Goal: Check status

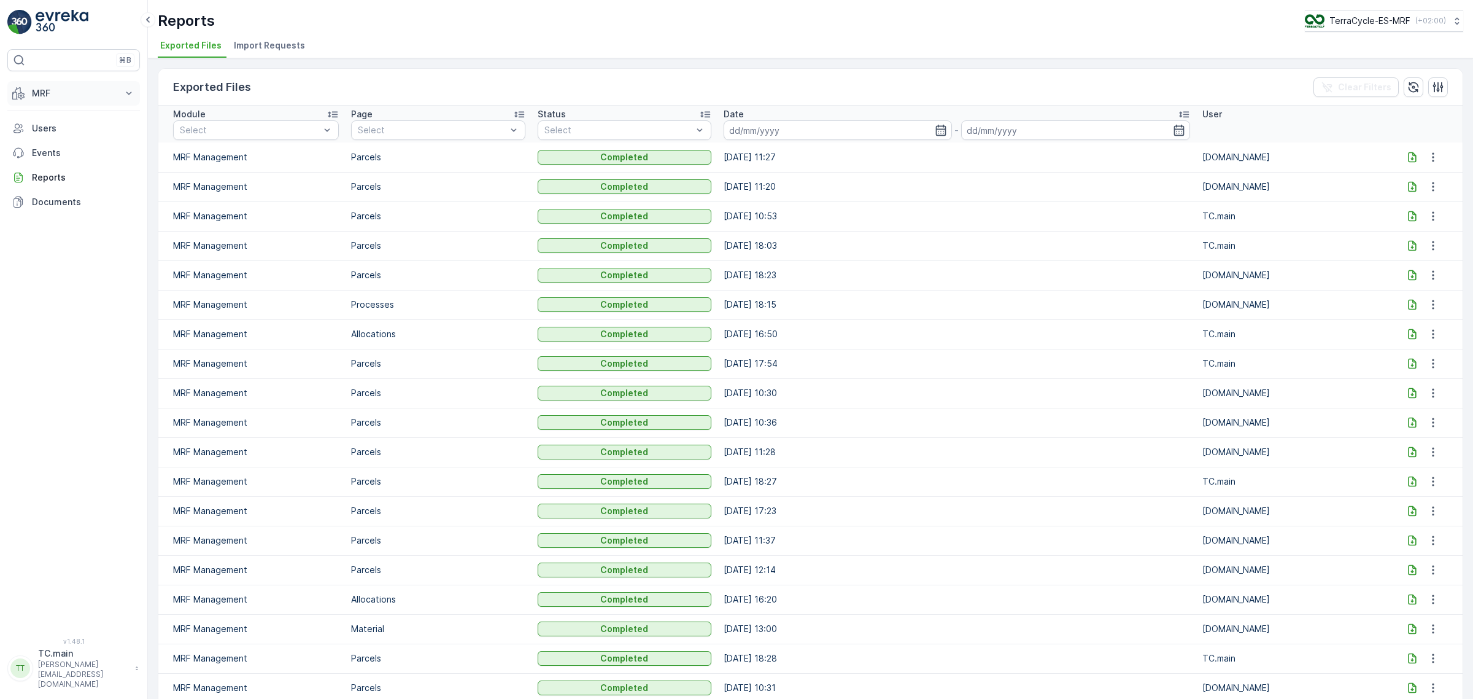
click at [60, 93] on p "MRF" at bounding box center [73, 93] width 83 height 12
click at [68, 136] on link "Ingresos" at bounding box center [83, 131] width 114 height 17
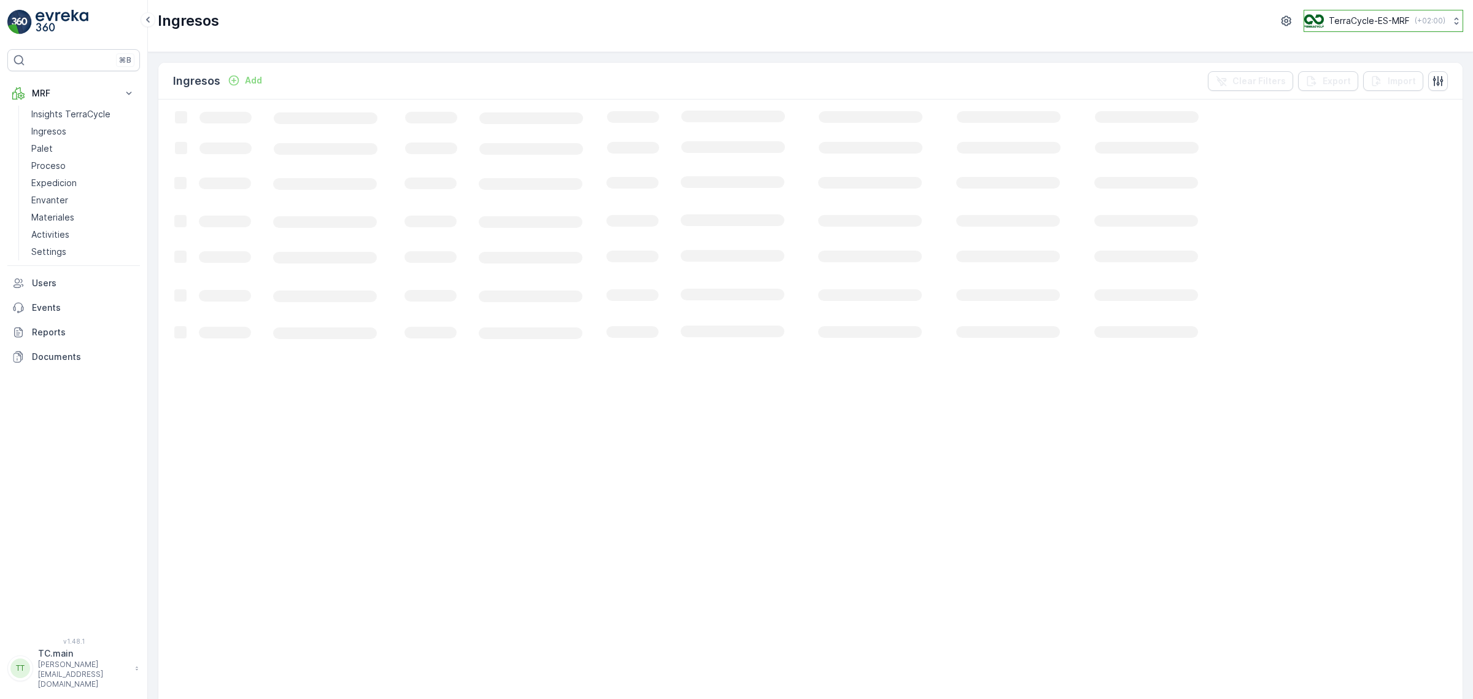
click at [1358, 21] on p "TerraCycle-ES-MRF" at bounding box center [1369, 21] width 81 height 12
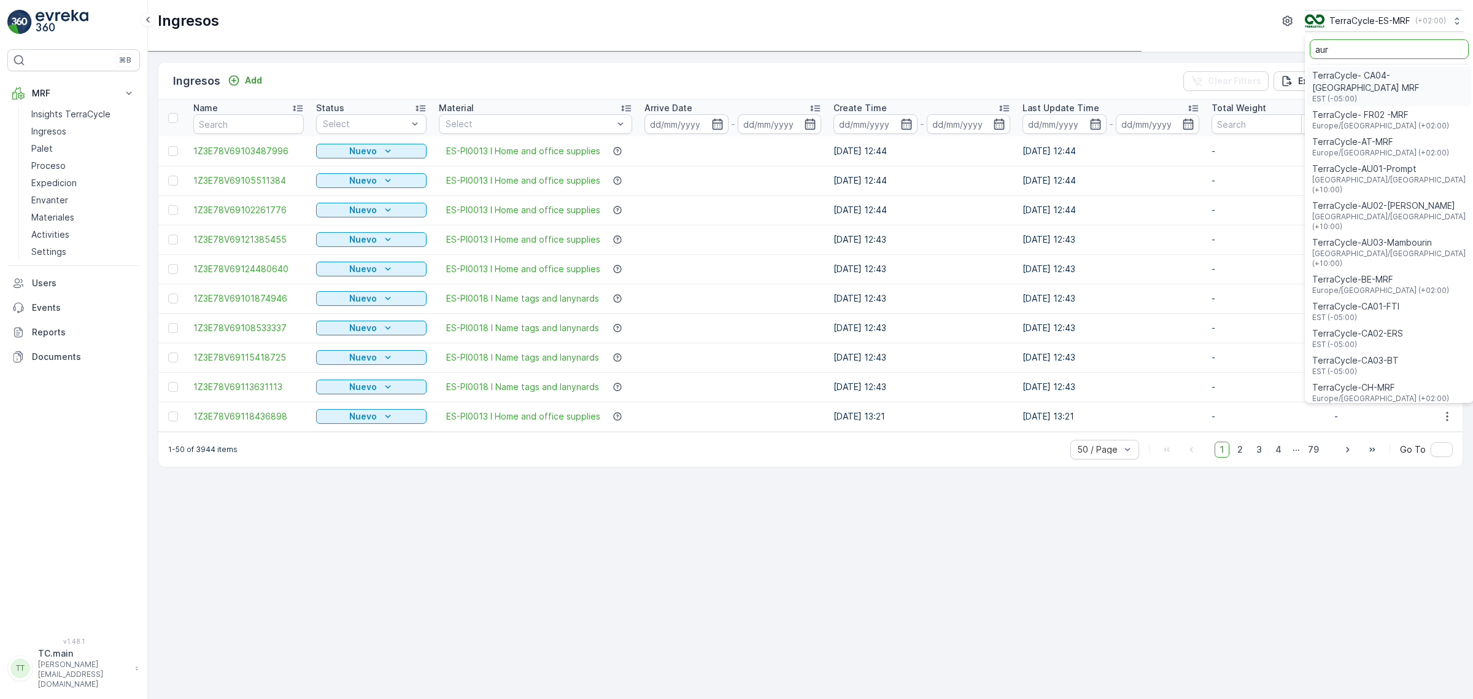
click at [1351, 93] on div "TerraCycle- CA04-Canada MRF EST (-05:00)" at bounding box center [1390, 86] width 164 height 39
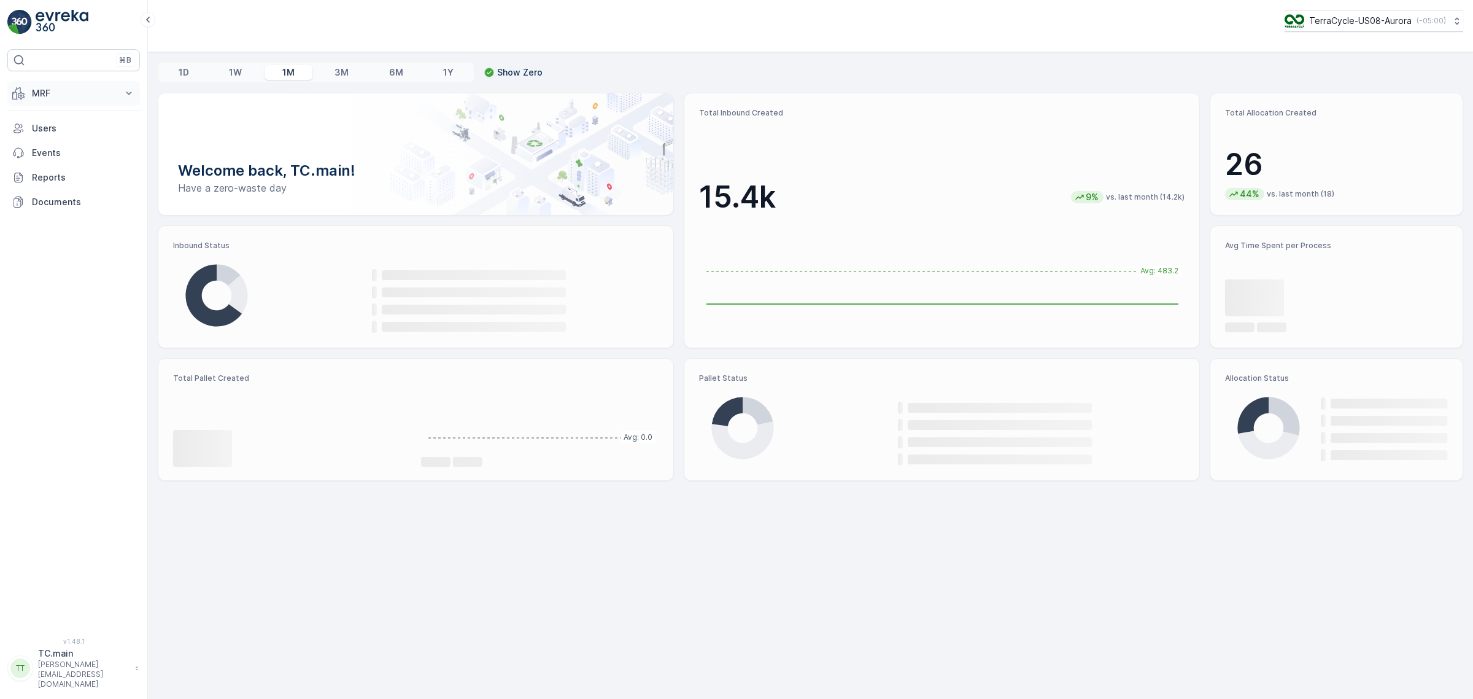
click at [66, 99] on p "MRF" at bounding box center [73, 93] width 83 height 12
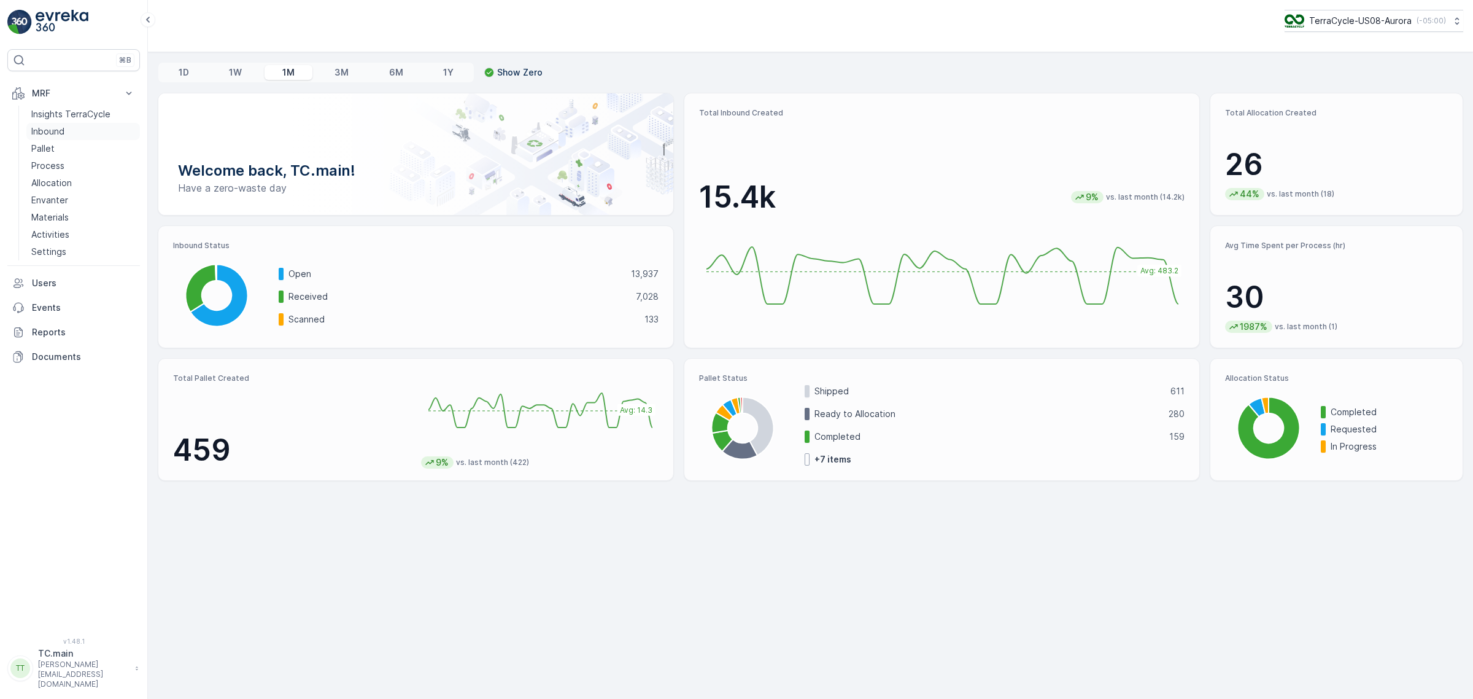
click at [60, 132] on p "Inbound" at bounding box center [47, 131] width 33 height 12
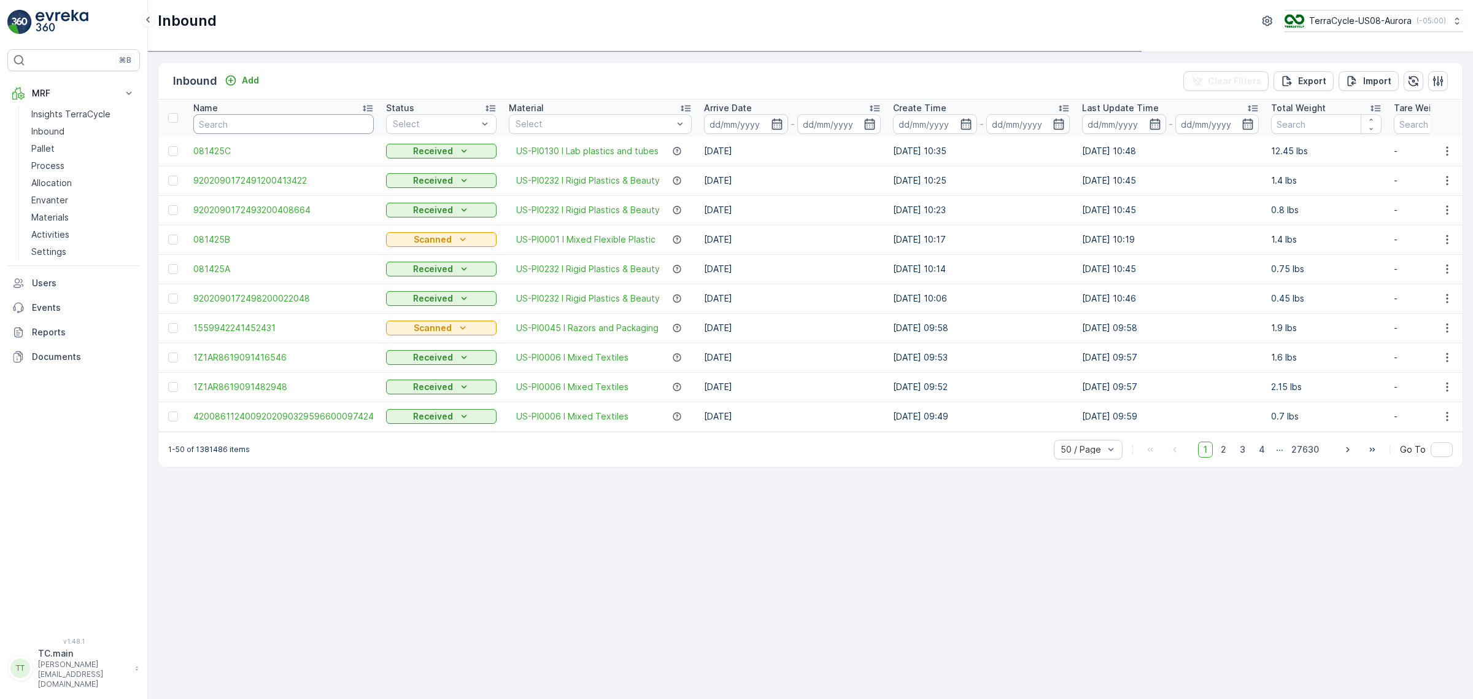
click at [281, 128] on input "text" at bounding box center [283, 124] width 180 height 20
paste input "1ZE899599093103153"
type input "1ZE899599093103153"
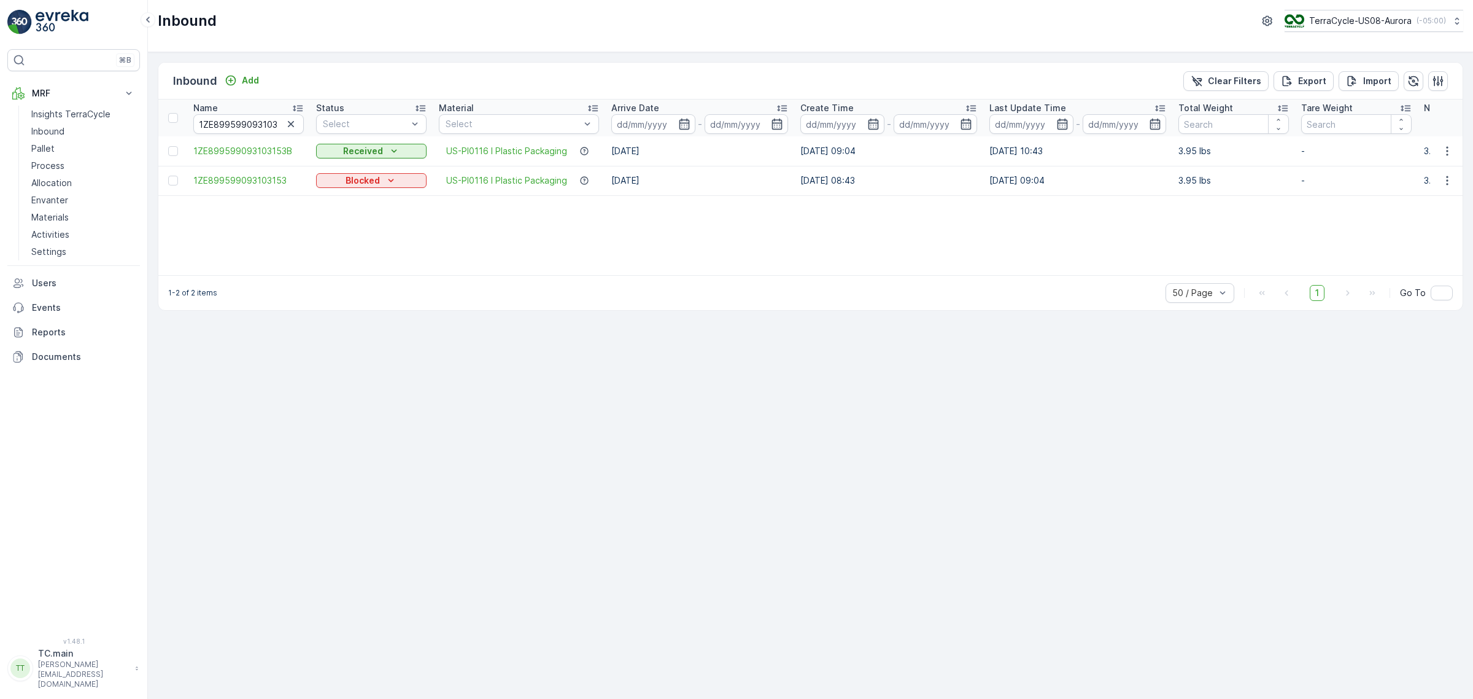
click at [887, 413] on div "Inbound Add Clear Filters Export Import Name 1ZE899599093103153 Status Select M…" at bounding box center [810, 375] width 1325 height 646
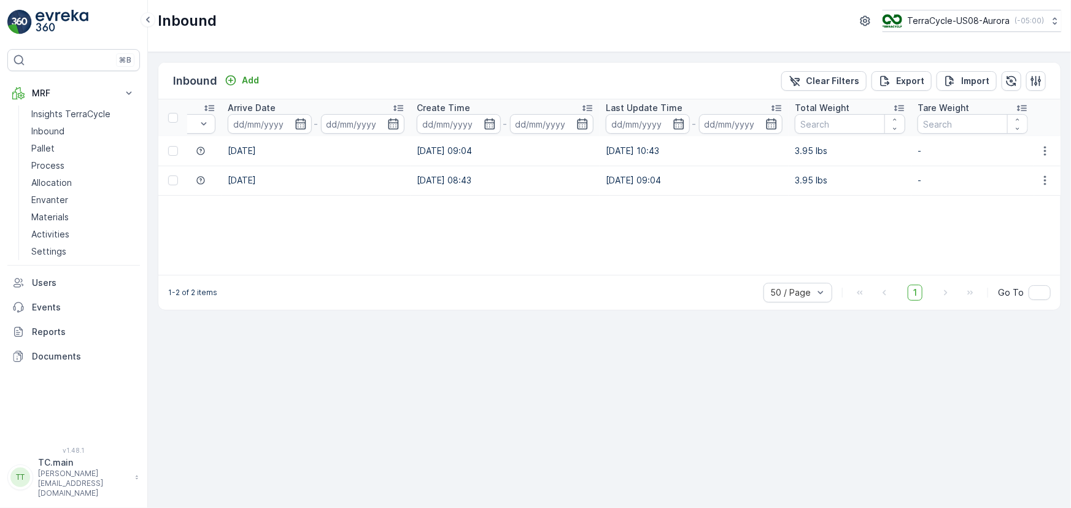
scroll to position [0, 387]
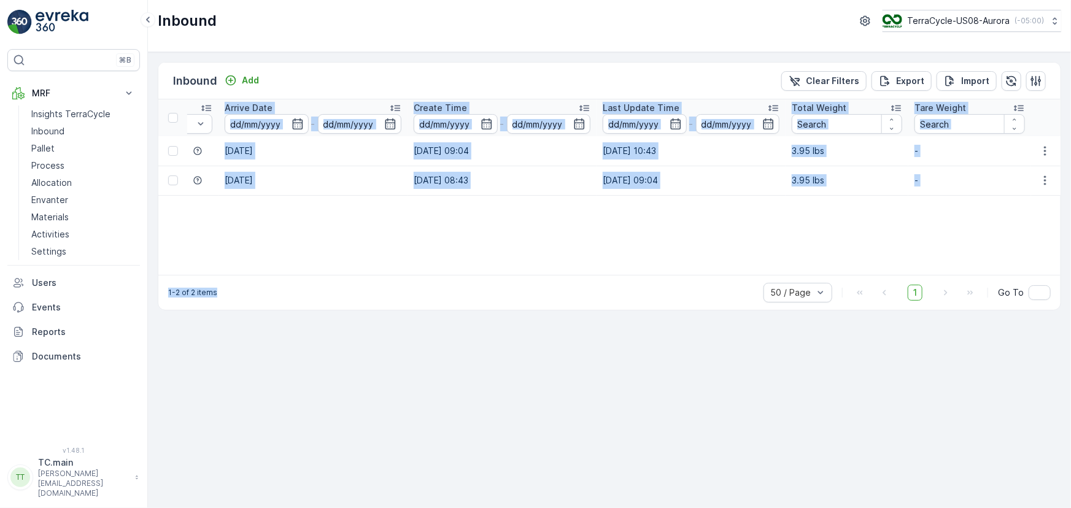
drag, startPoint x: 573, startPoint y: 275, endPoint x: 427, endPoint y: 274, distance: 145.5
click at [427, 274] on div "Inbound Add Clear Filters Export Import Name 1ZE899599093103153 Status Select M…" at bounding box center [610, 186] width 904 height 249
click at [426, 288] on div "1-2 of 2 items 50 / Page 1 Go To" at bounding box center [609, 292] width 902 height 35
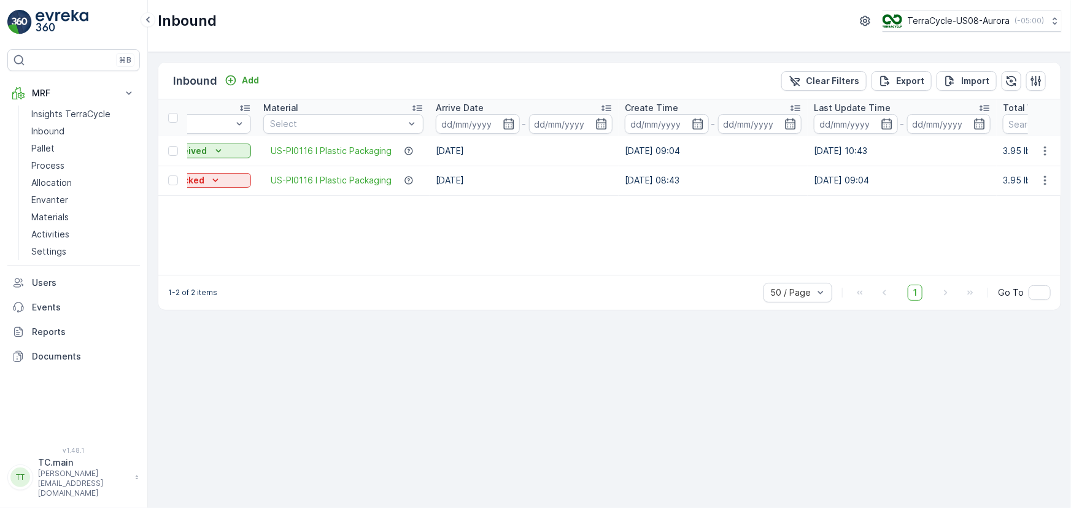
scroll to position [0, 141]
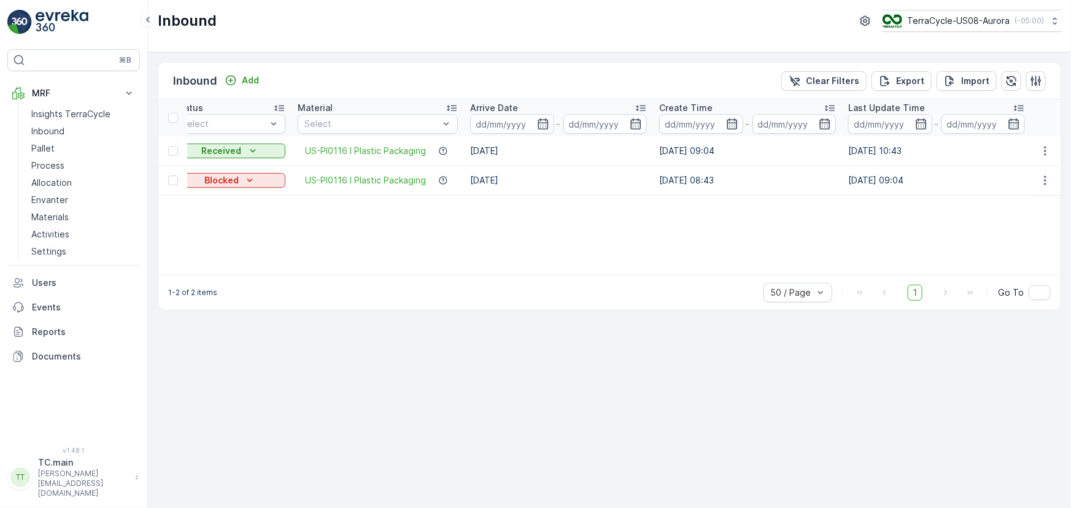
drag, startPoint x: 467, startPoint y: 147, endPoint x: 518, endPoint y: 148, distance: 51.6
click at [518, 148] on td "[DATE]" at bounding box center [558, 150] width 189 height 29
click at [529, 231] on div "Name 1ZE899599093103153 Status Select Material Select Arrive Date - Create Time…" at bounding box center [609, 187] width 902 height 176
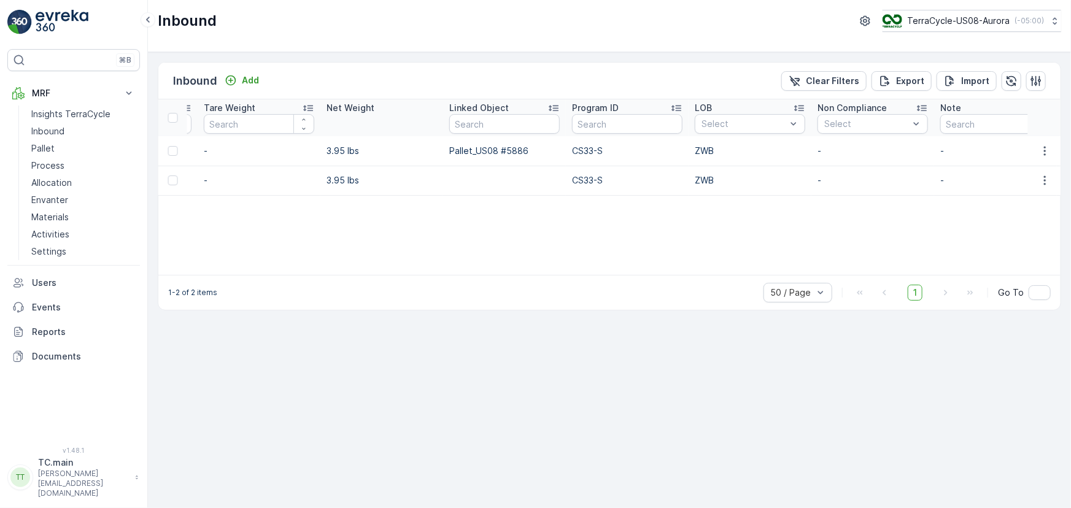
scroll to position [0, 1101]
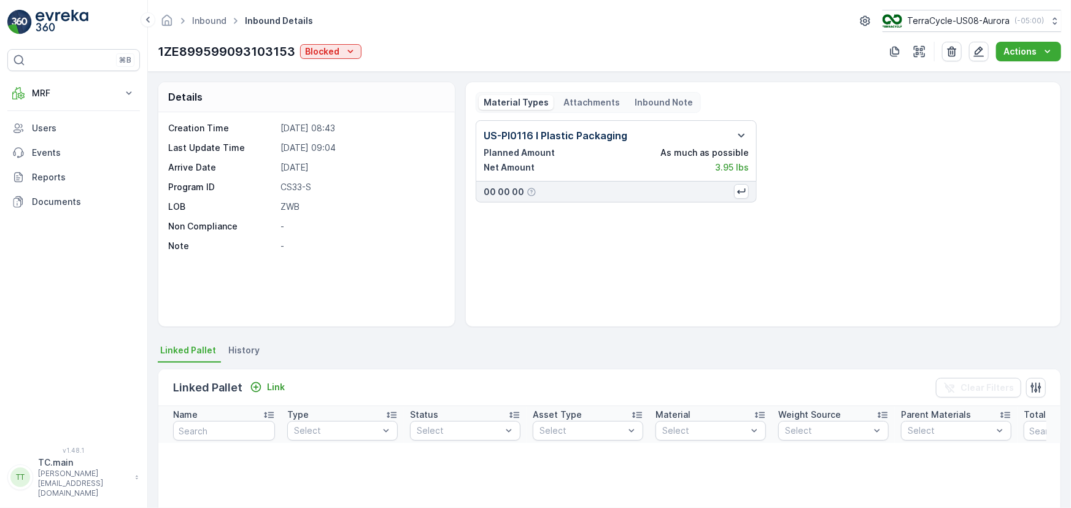
click at [228, 352] on span "History" at bounding box center [243, 350] width 31 height 12
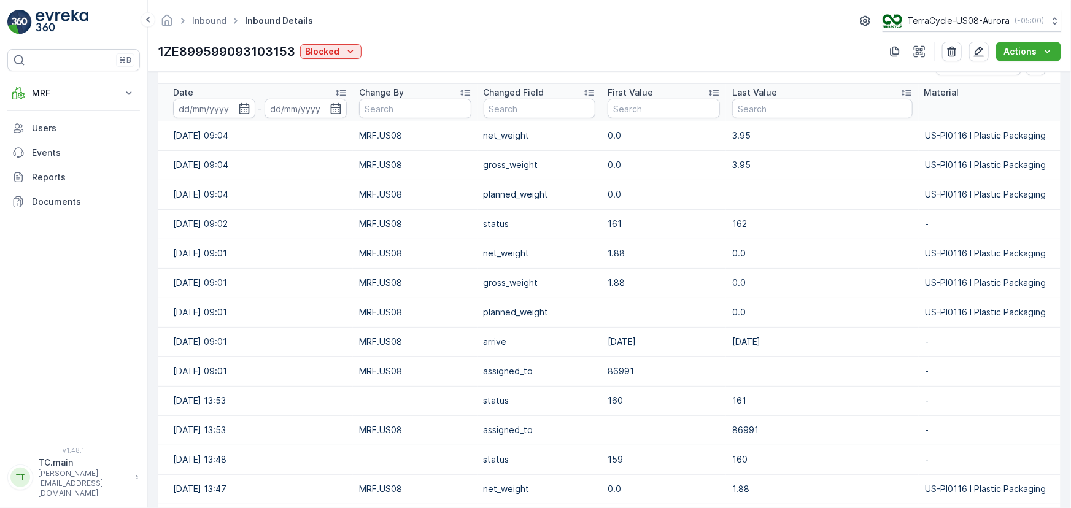
scroll to position [390, 0]
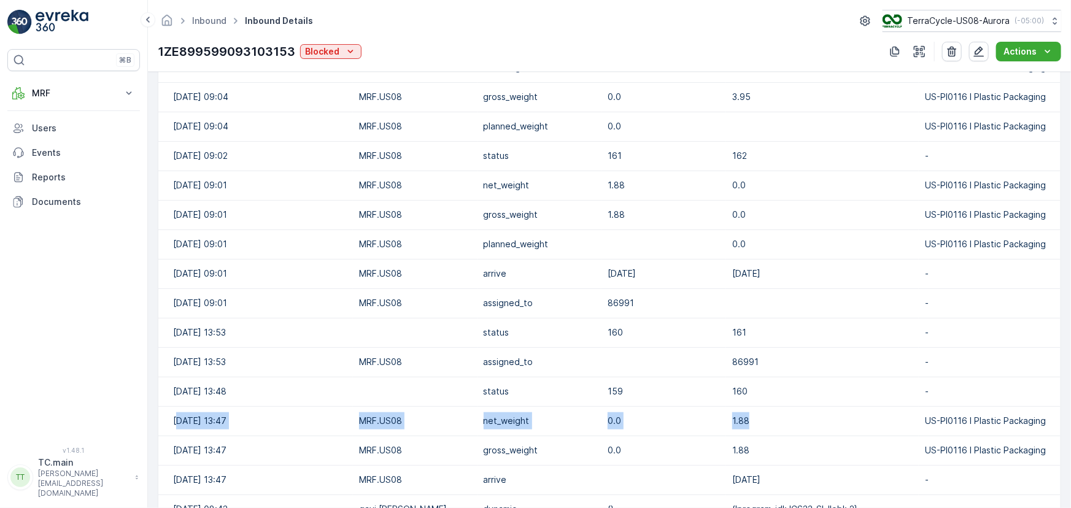
drag, startPoint x: 178, startPoint y: 422, endPoint x: 805, endPoint y: 417, distance: 627.5
click at [805, 417] on tr "[DATE] 13:47 MRF.US08 net_weight 0.0 1.88 US-PI0116 I Plastic Packaging" at bounding box center [609, 420] width 902 height 29
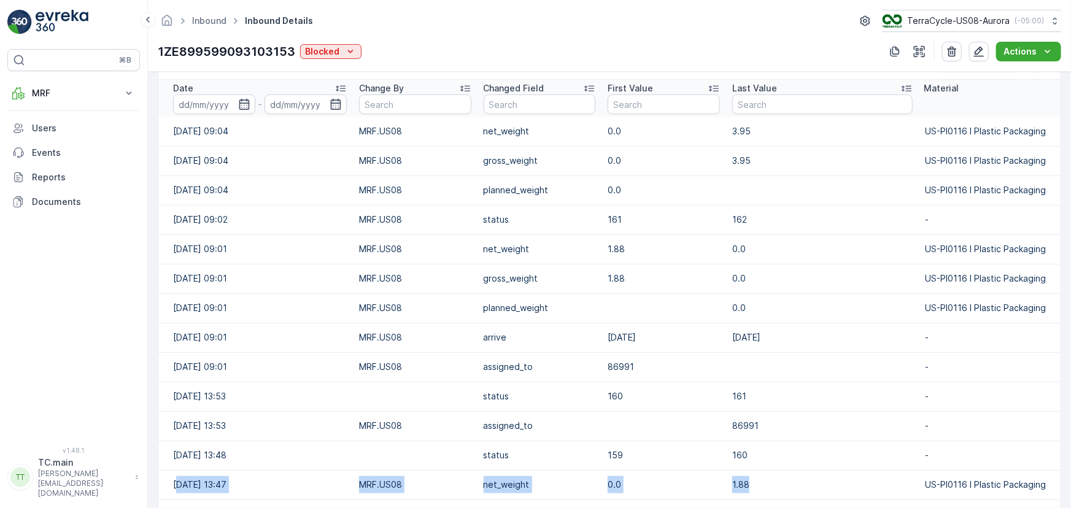
scroll to position [223, 0]
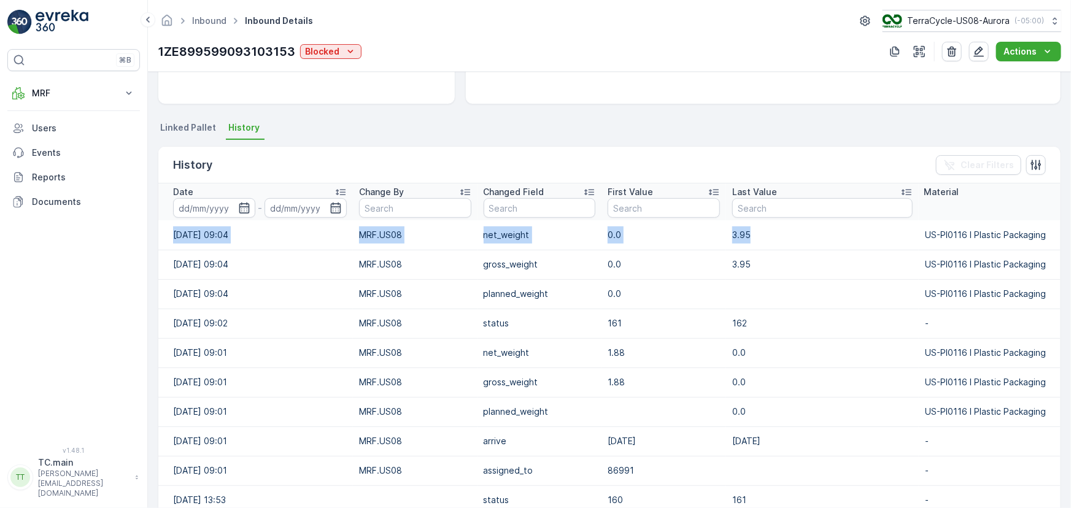
drag, startPoint x: 166, startPoint y: 231, endPoint x: 788, endPoint y: 233, distance: 621.3
click at [788, 233] on tr "[DATE] 09:04 MRF.US08 net_weight 0.0 3.95 US-PI0116 I Plastic Packaging" at bounding box center [609, 234] width 902 height 29
click at [772, 246] on td "3.95" at bounding box center [822, 234] width 193 height 29
